Goal: Understand process/instructions: Learn how to perform a task or action

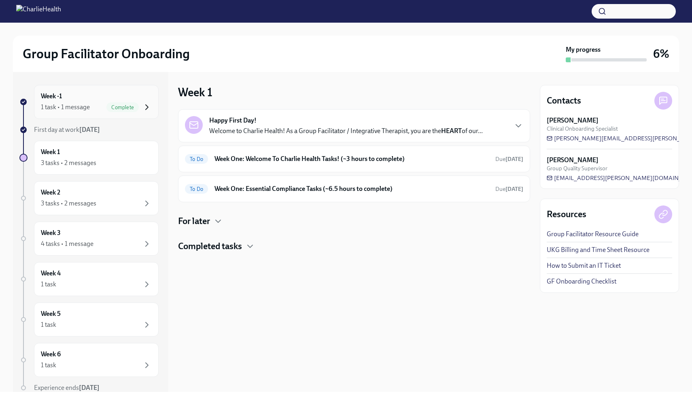
click at [145, 108] on icon "button" at bounding box center [147, 107] width 10 height 10
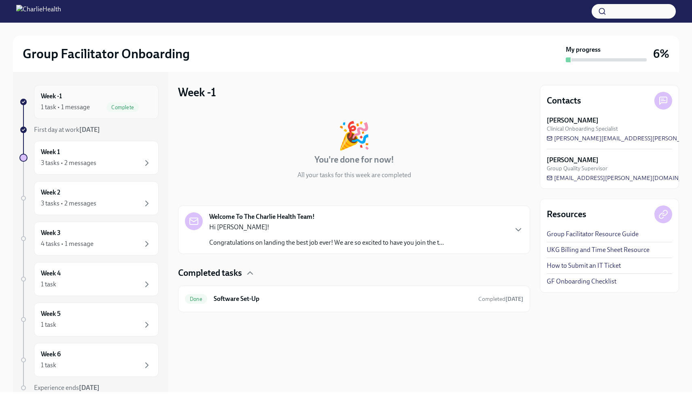
click at [148, 105] on icon "button" at bounding box center [147, 107] width 10 height 10
click at [151, 159] on icon "button" at bounding box center [147, 163] width 10 height 10
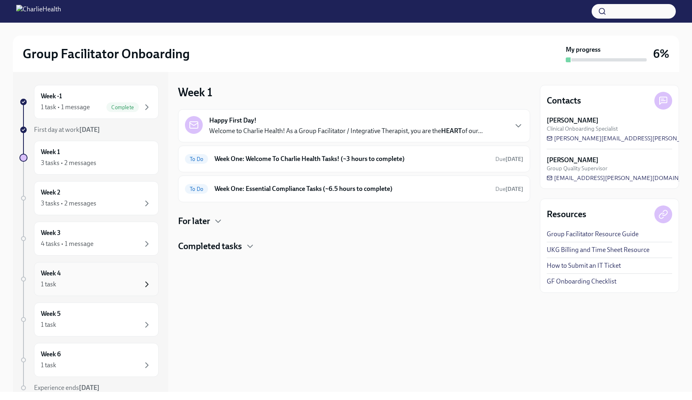
click at [146, 283] on icon "button" at bounding box center [147, 285] width 10 height 10
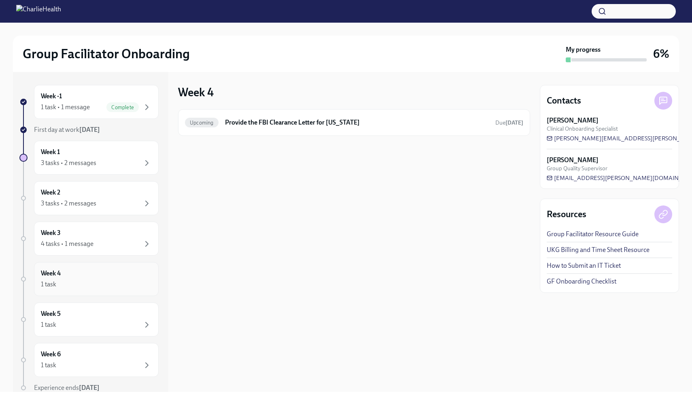
click at [146, 284] on icon "button" at bounding box center [147, 285] width 10 height 10
click at [146, 322] on icon "button" at bounding box center [147, 325] width 10 height 10
click at [146, 324] on icon "button" at bounding box center [147, 325] width 10 height 10
click at [148, 324] on icon "button" at bounding box center [147, 324] width 2 height 5
click at [146, 282] on icon "button" at bounding box center [147, 284] width 2 height 5
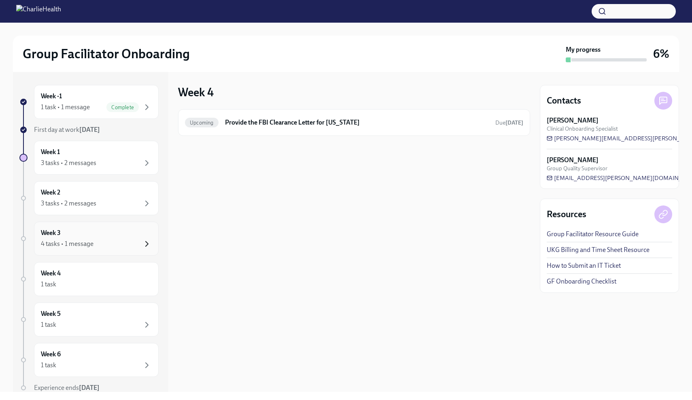
click at [146, 247] on icon "button" at bounding box center [147, 244] width 10 height 10
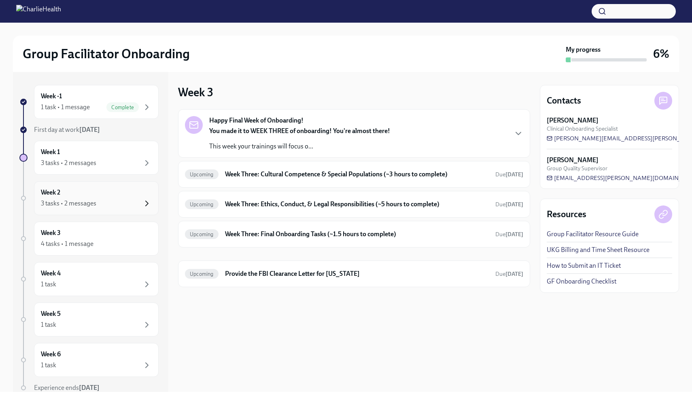
click at [151, 204] on icon "button" at bounding box center [147, 204] width 10 height 10
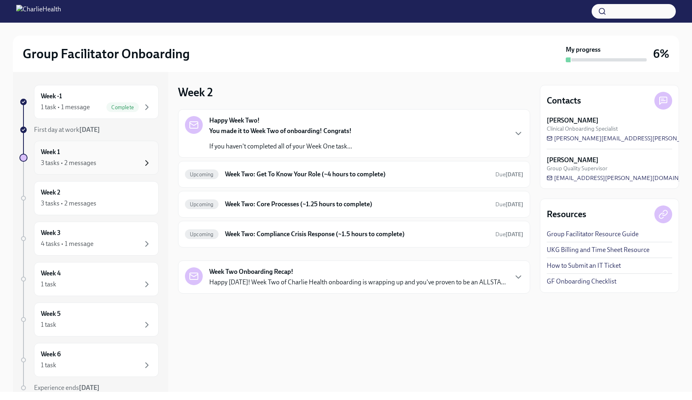
click at [146, 164] on icon "button" at bounding box center [147, 163] width 10 height 10
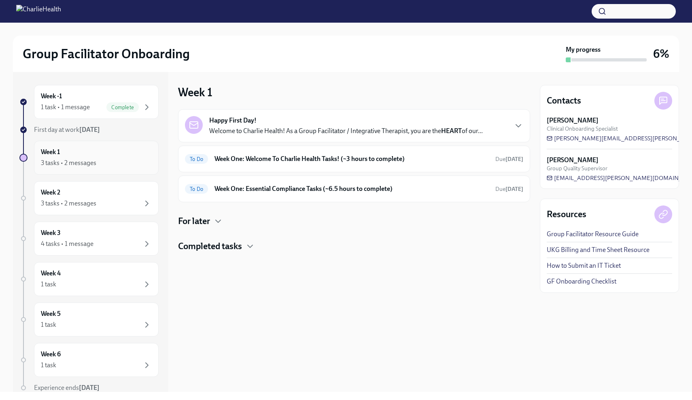
click at [146, 157] on div "Week 1 3 tasks • 2 messages" at bounding box center [96, 158] width 111 height 20
click at [27, 157] on div at bounding box center [23, 158] width 8 height 8
click at [77, 154] on div "Week 1 3 tasks • 2 messages" at bounding box center [96, 158] width 111 height 20
click at [111, 169] on div "Week 1 3 tasks • 2 messages" at bounding box center [96, 158] width 125 height 34
click at [275, 160] on h6 "Week One: Welcome To Charlie Health Tasks! (~3 hours to complete)" at bounding box center [351, 159] width 274 height 9
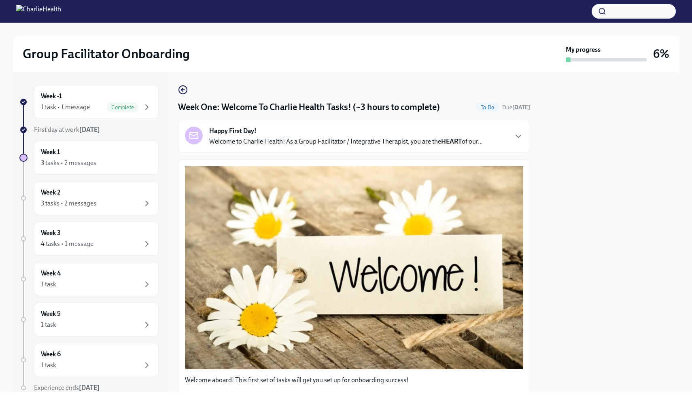
click at [591, 165] on div at bounding box center [609, 232] width 139 height 320
click at [561, 187] on div at bounding box center [609, 232] width 139 height 320
click at [518, 136] on icon "button" at bounding box center [518, 136] width 10 height 10
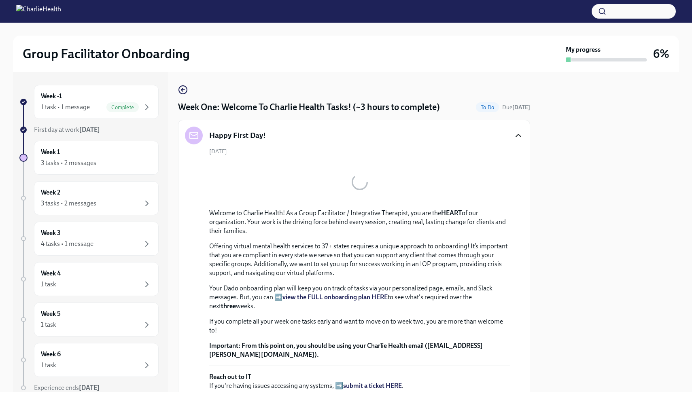
click at [518, 136] on icon "button" at bounding box center [518, 136] width 10 height 10
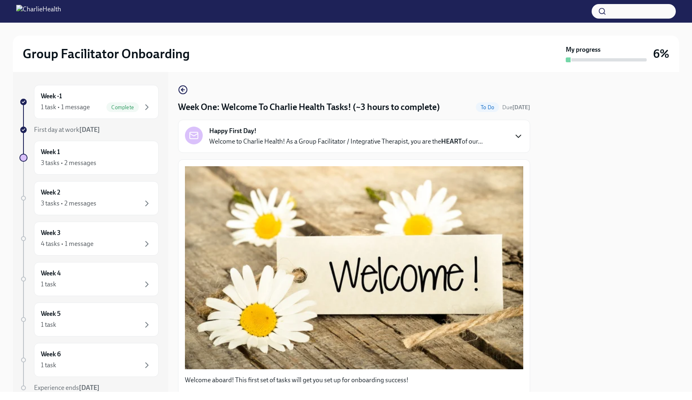
click at [519, 146] on div "Happy First Day! Welcome to Charlie Health! As a Group Facilitator / Integrativ…" at bounding box center [354, 136] width 352 height 33
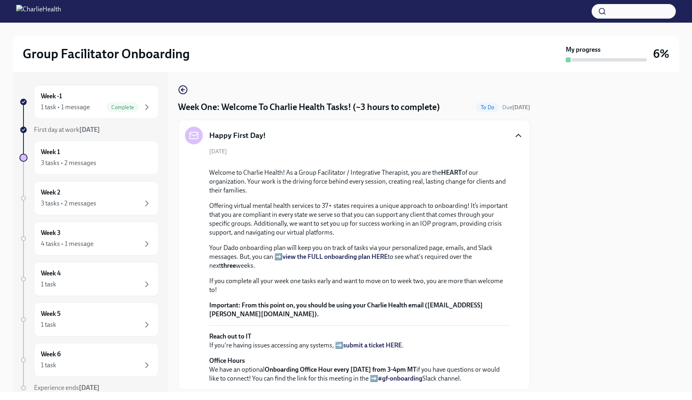
click at [599, 177] on div at bounding box center [609, 232] width 139 height 320
click at [519, 129] on div "Happy First Day!" at bounding box center [354, 136] width 338 height 18
click at [518, 133] on icon "button" at bounding box center [518, 136] width 10 height 10
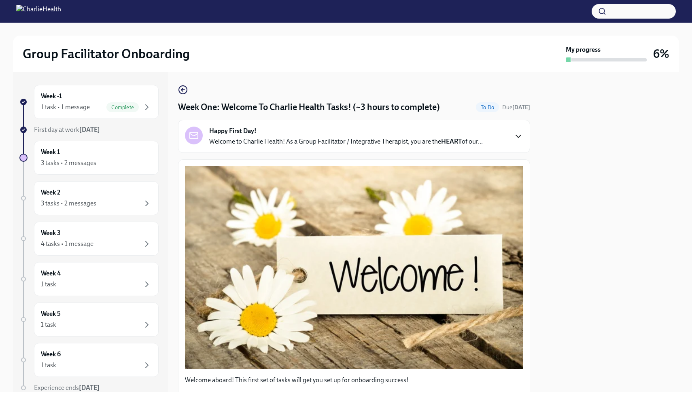
click at [641, 189] on div at bounding box center [609, 232] width 139 height 320
click at [551, 331] on div at bounding box center [609, 232] width 139 height 320
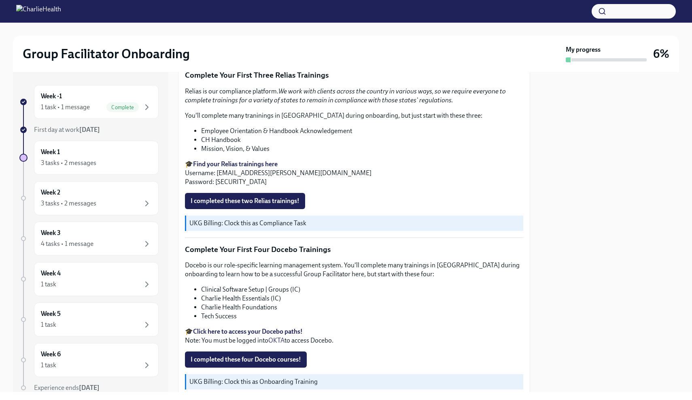
scroll to position [996, 0]
